Goal: Transaction & Acquisition: Purchase product/service

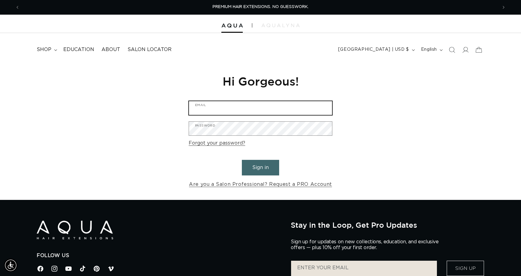
type input "contact@craigpiattisalon.com"
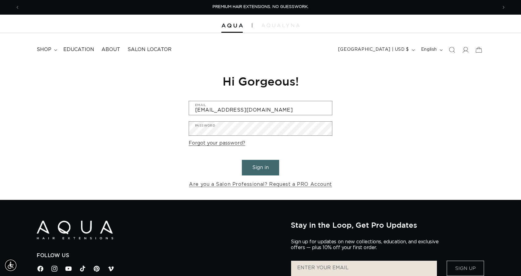
click at [262, 170] on button "Sign in" at bounding box center [260, 168] width 37 height 16
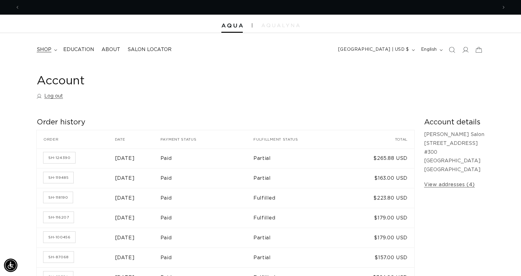
scroll to position [0, 478]
click at [232, 25] on img at bounding box center [231, 26] width 21 height 4
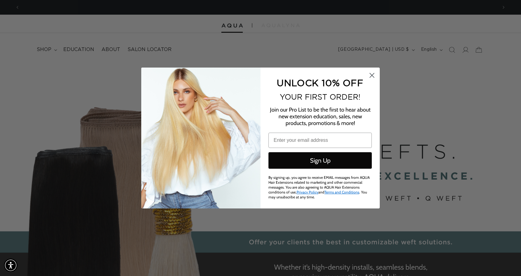
scroll to position [0, 478]
click at [372, 79] on circle "Close dialog" at bounding box center [372, 75] width 10 height 10
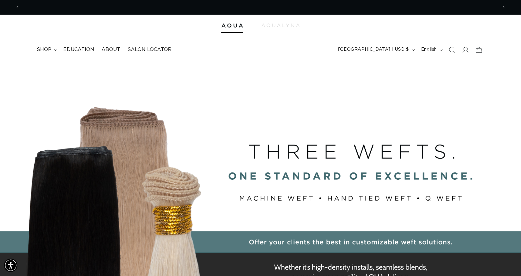
scroll to position [0, 955]
click at [56, 49] on summary "shop" at bounding box center [46, 50] width 27 height 14
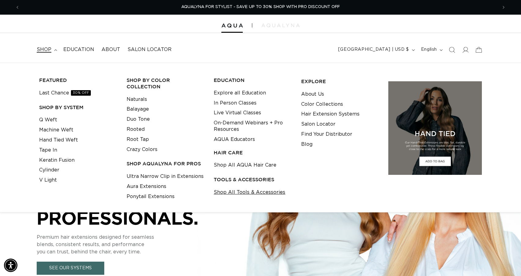
click at [231, 193] on link "Shop All Tools & Accessories" at bounding box center [250, 192] width 72 height 10
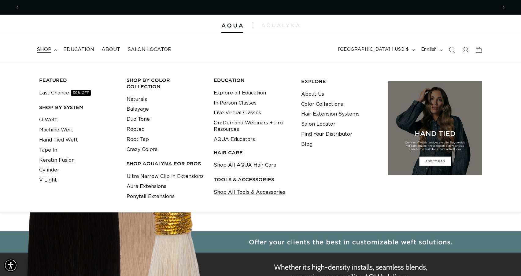
scroll to position [0, 0]
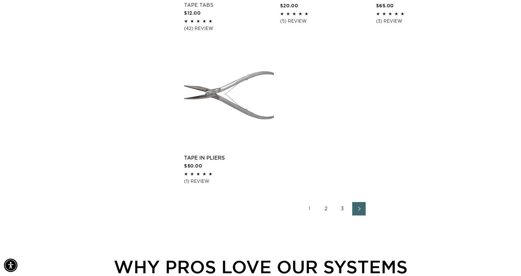
click at [355, 211] on icon "Next page" at bounding box center [359, 209] width 8 height 4
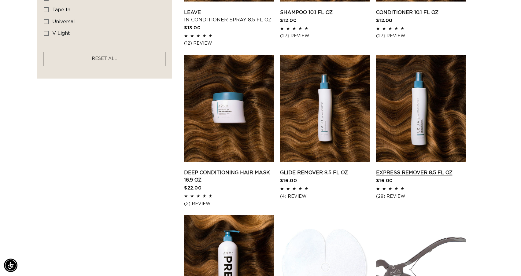
scroll to position [0, 955]
click at [431, 175] on link "Express Remover 8.5 fl oz" at bounding box center [421, 172] width 90 height 7
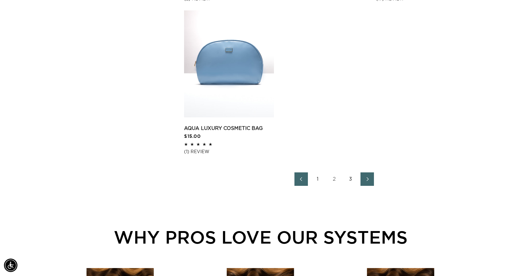
scroll to position [1103, 0]
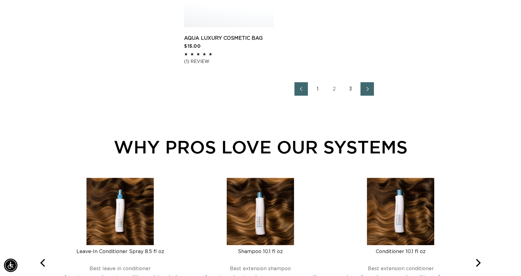
click at [367, 91] on icon "Next page" at bounding box center [368, 89] width 8 height 4
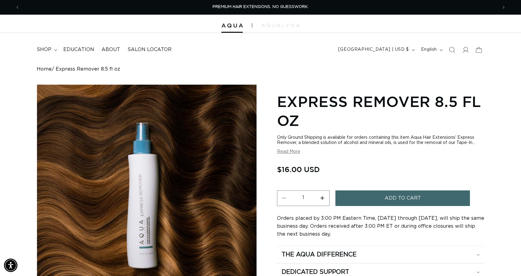
click at [323, 199] on button "Increase quantity for Express Remover 8.5 fl oz" at bounding box center [323, 199] width 14 height 16
type input "2"
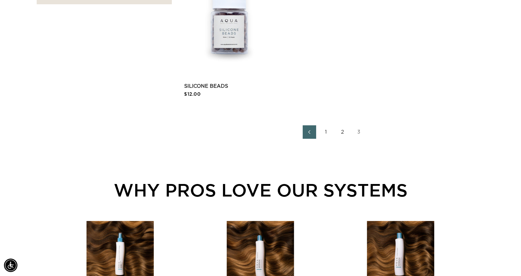
scroll to position [624, 0]
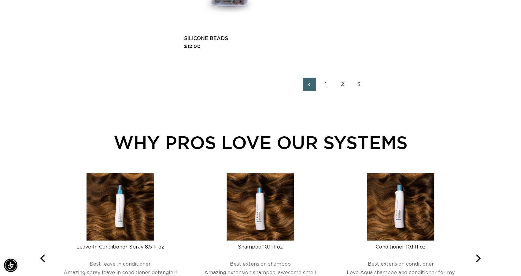
click at [328, 84] on link "1" at bounding box center [325, 84] width 13 height 13
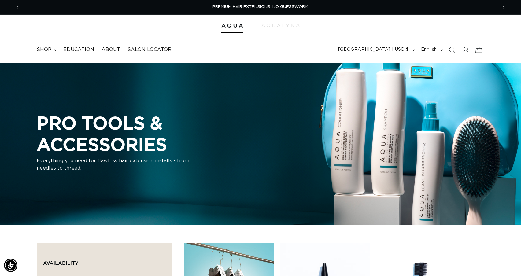
click at [481, 51] on icon at bounding box center [479, 50] width 14 height 14
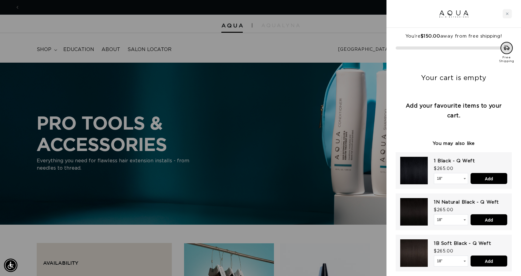
scroll to position [0, 478]
click at [510, 11] on div "Close cart" at bounding box center [507, 13] width 9 height 9
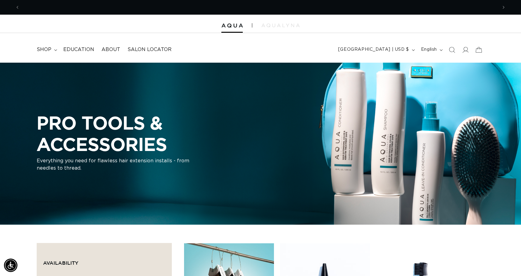
scroll to position [0, 955]
click at [462, 48] on icon at bounding box center [465, 49] width 6 height 6
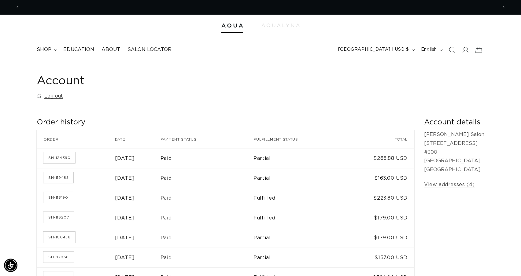
scroll to position [0, 955]
click at [480, 50] on icon at bounding box center [479, 50] width 14 height 14
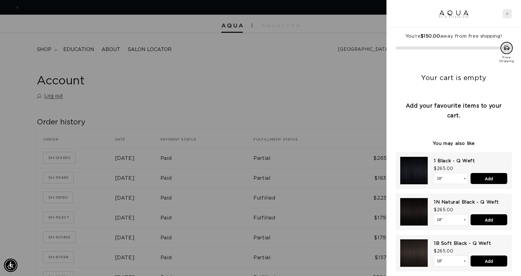
scroll to position [0, 0]
click at [508, 15] on icon "Close cart" at bounding box center [507, 13] width 3 height 3
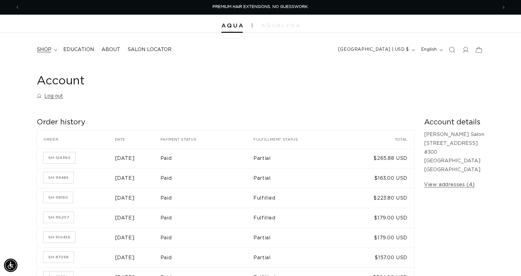
click at [44, 49] on span "shop" at bounding box center [44, 49] width 15 height 6
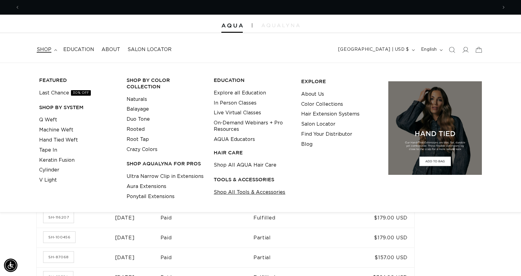
scroll to position [0, 478]
click at [248, 189] on link "Shop All Tools & Accessories" at bounding box center [250, 192] width 72 height 10
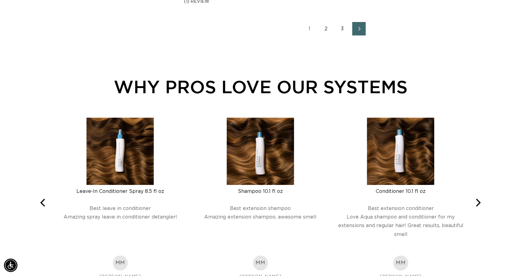
click at [362, 31] on icon "Next page" at bounding box center [359, 29] width 8 height 4
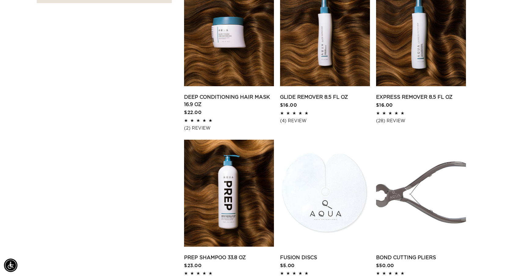
scroll to position [583, 0]
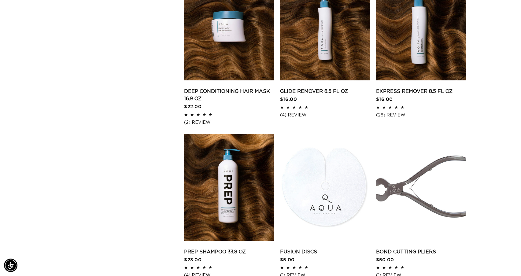
click at [423, 95] on link "Express Remover 8.5 fl oz" at bounding box center [421, 91] width 90 height 7
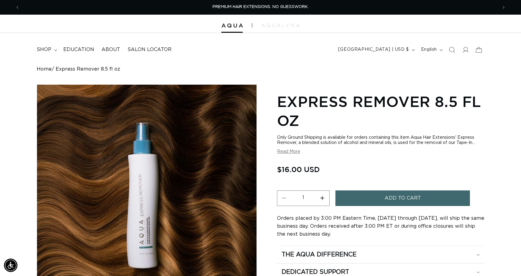
click at [323, 199] on button "Increase quantity for Express Remover 8.5 fl oz" at bounding box center [323, 199] width 14 height 16
type input "2"
click at [440, 198] on button "Add to cart" at bounding box center [403, 199] width 135 height 16
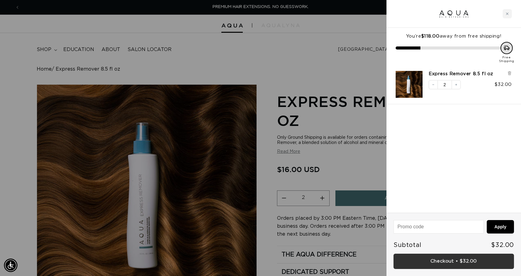
click at [447, 258] on link "Checkout • $32.00" at bounding box center [454, 262] width 121 height 16
